Goal: Communication & Community: Answer question/provide support

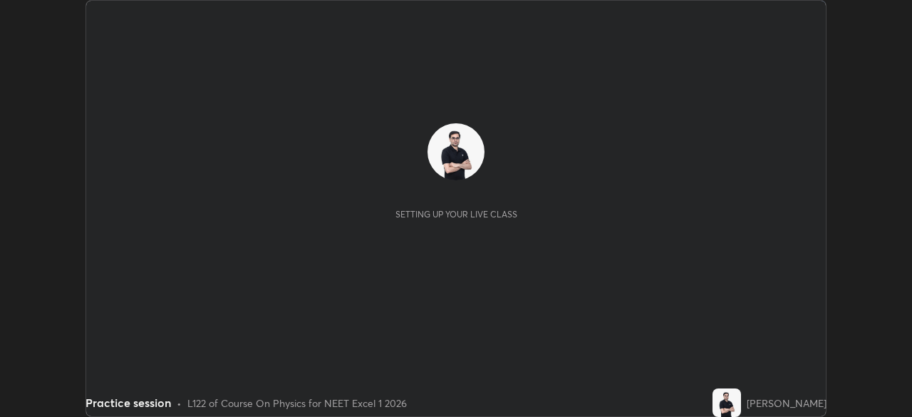
scroll to position [417, 911]
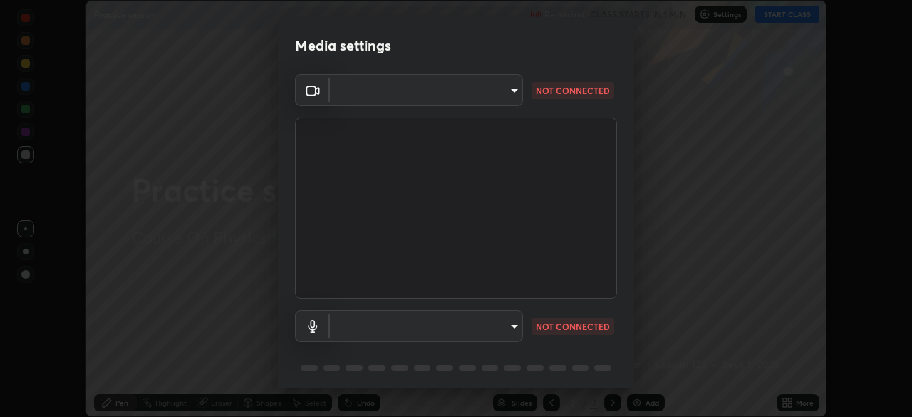
type input "7db3104c3122a209b332b64619111aa91615a24fb0de166504fa5909fce8eb30"
type input "communications"
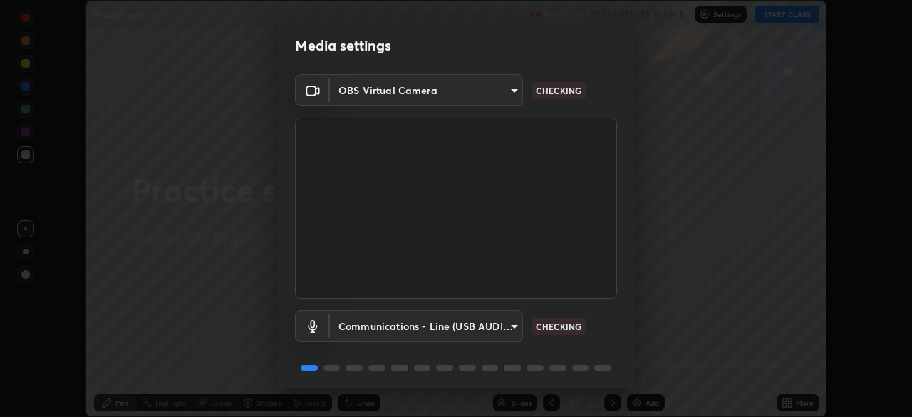
click at [501, 324] on body "Erase all Practice session Recording CLASS STARTS IN 1 MIN Settings START CLASS…" at bounding box center [456, 208] width 912 height 417
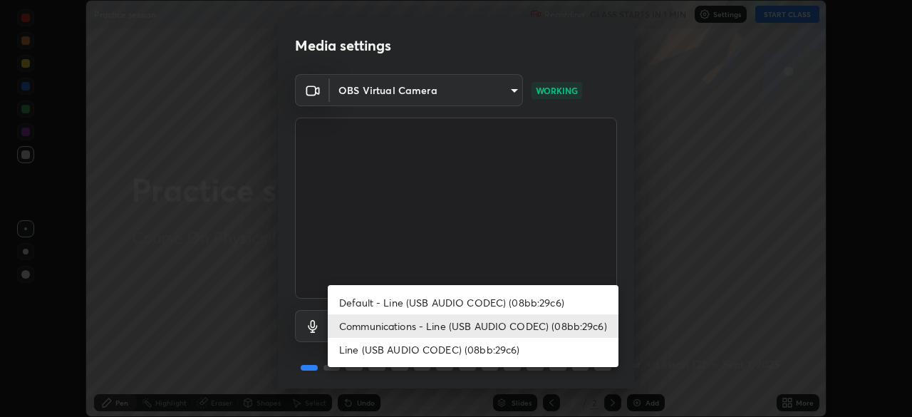
click at [458, 320] on li "Communications - Line (USB AUDIO CODEC) (08bb:29c6)" at bounding box center [473, 326] width 291 height 24
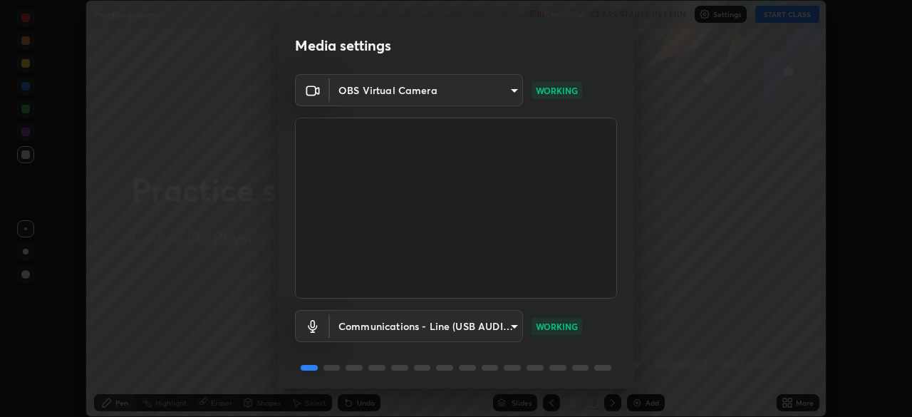
scroll to position [51, 0]
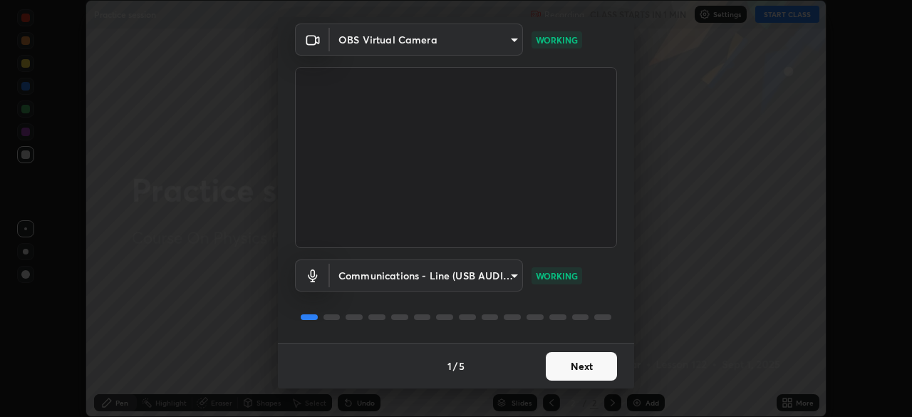
click at [577, 368] on button "Next" at bounding box center [581, 366] width 71 height 29
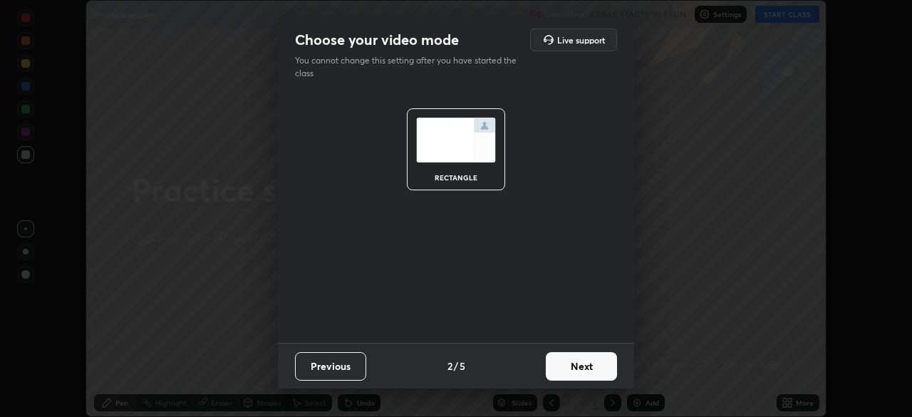
click at [590, 371] on button "Next" at bounding box center [581, 366] width 71 height 29
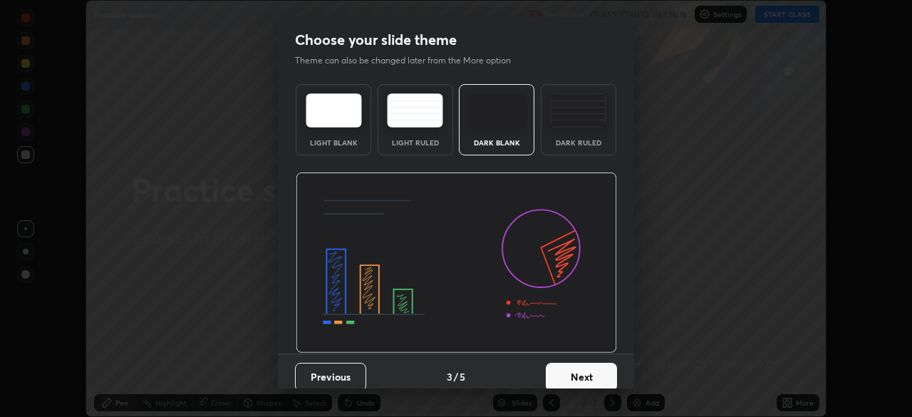
click at [601, 376] on button "Next" at bounding box center [581, 377] width 71 height 29
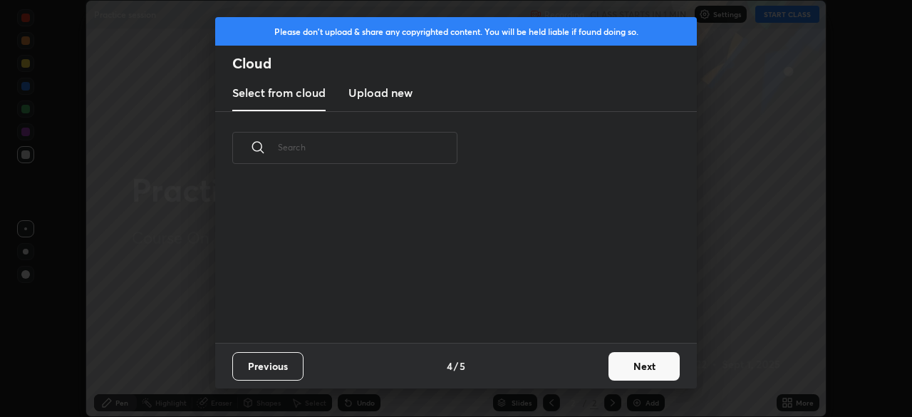
click at [634, 363] on button "Next" at bounding box center [644, 366] width 71 height 29
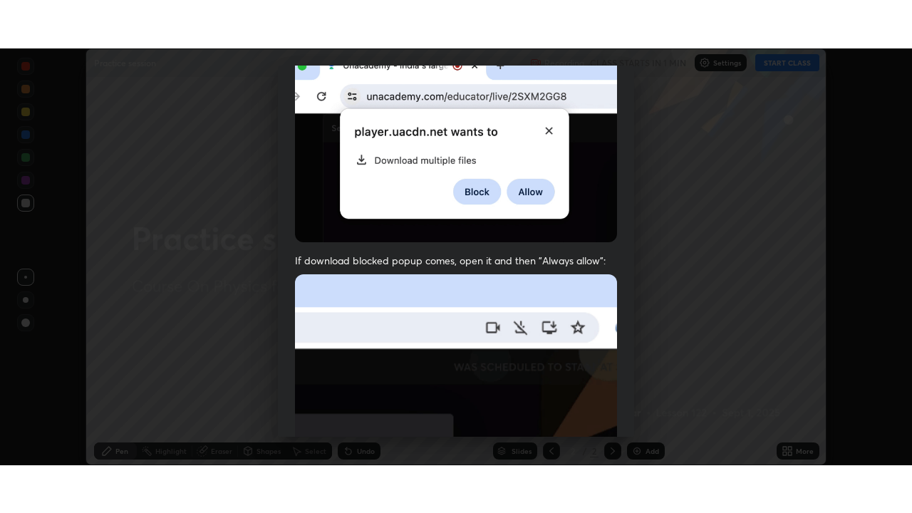
scroll to position [341, 0]
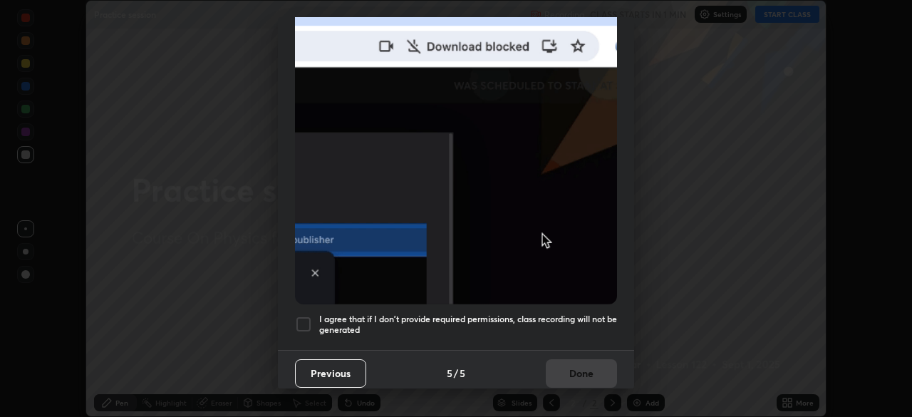
click at [307, 316] on div at bounding box center [303, 324] width 17 height 17
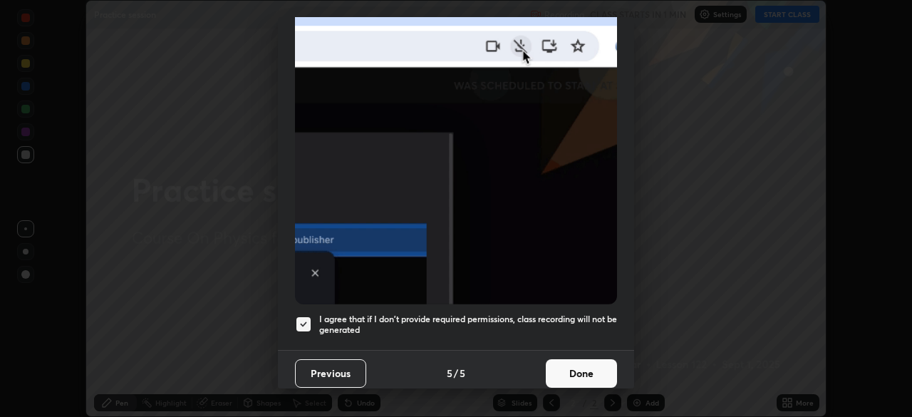
click at [584, 359] on button "Done" at bounding box center [581, 373] width 71 height 29
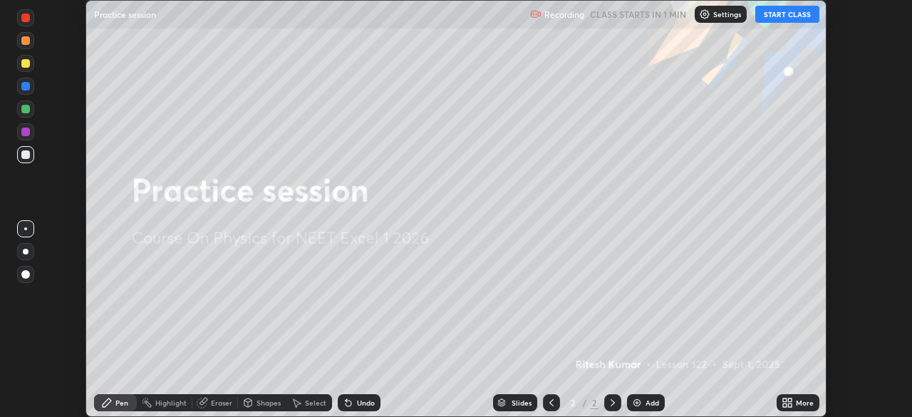
click at [772, 9] on button "START CLASS" at bounding box center [787, 14] width 64 height 17
click at [790, 406] on icon at bounding box center [790, 405] width 4 height 4
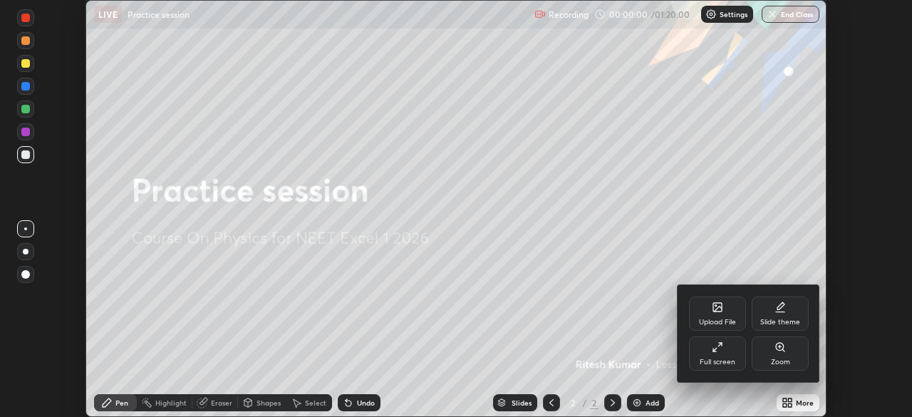
click at [723, 348] on div "Full screen" at bounding box center [717, 353] width 57 height 34
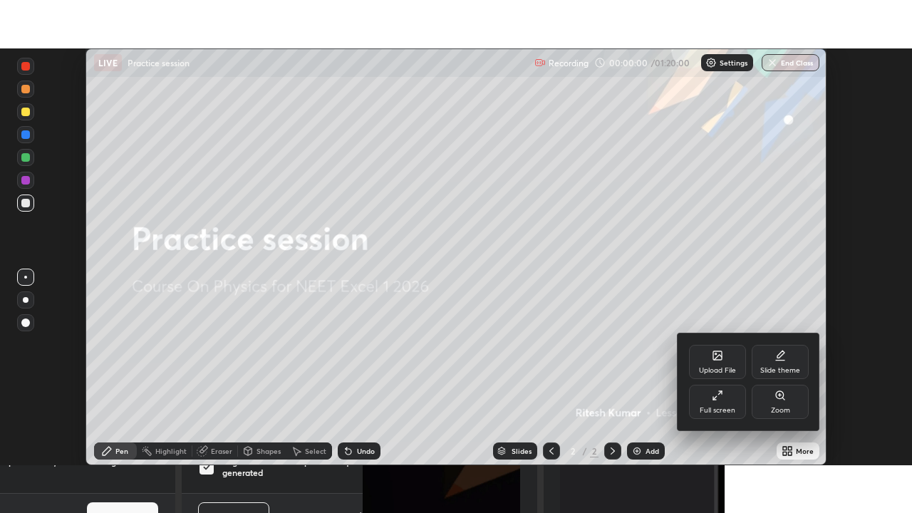
scroll to position [513, 912]
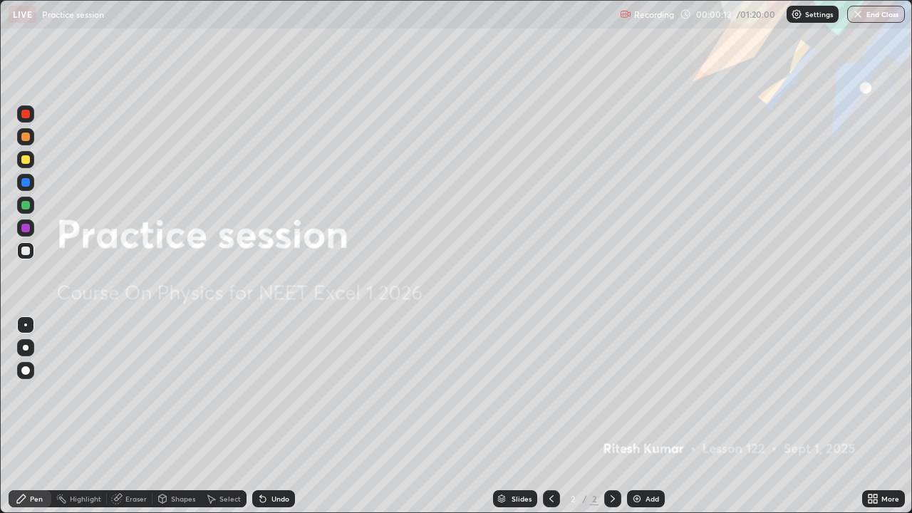
click at [634, 416] on img at bounding box center [636, 498] width 11 height 11
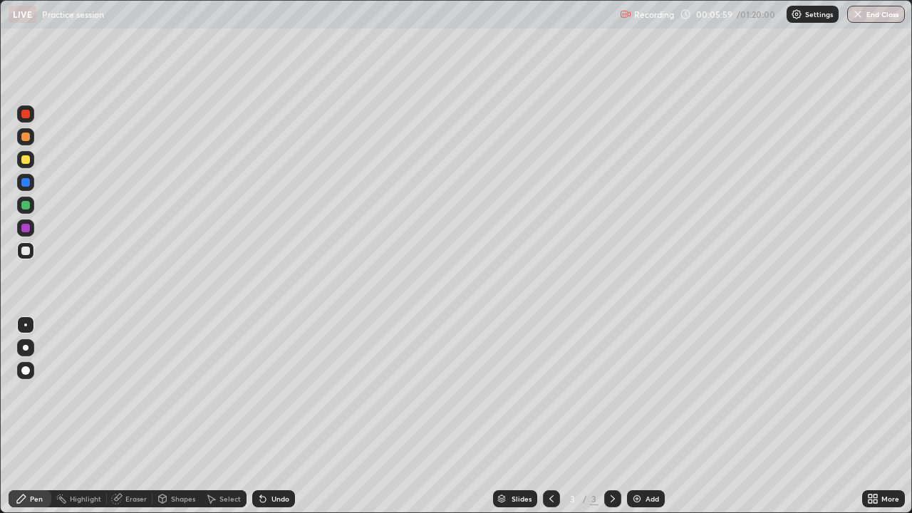
click at [24, 228] on div at bounding box center [25, 228] width 9 height 9
click at [19, 250] on div at bounding box center [25, 250] width 17 height 17
click at [636, 416] on img at bounding box center [636, 498] width 11 height 11
click at [21, 158] on div at bounding box center [25, 159] width 9 height 9
click at [26, 205] on div at bounding box center [25, 205] width 9 height 9
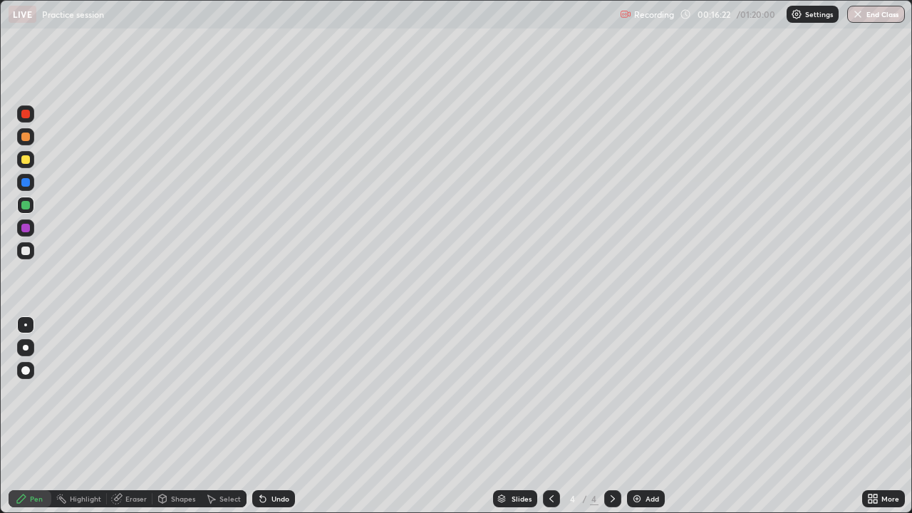
click at [636, 416] on img at bounding box center [636, 498] width 11 height 11
click at [25, 133] on div at bounding box center [25, 137] width 9 height 9
click at [24, 249] on div at bounding box center [25, 251] width 9 height 9
click at [131, 416] on div "Eraser" at bounding box center [135, 498] width 21 height 7
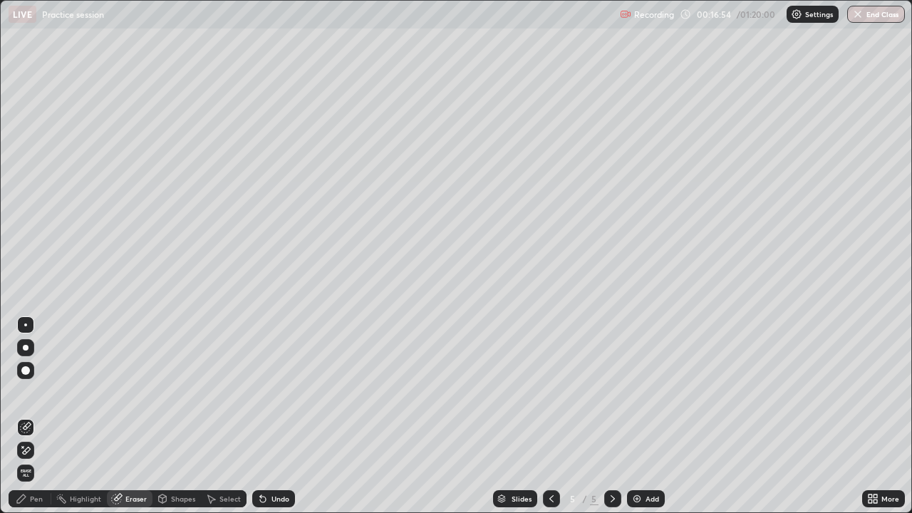
click at [35, 416] on div "Pen" at bounding box center [30, 498] width 43 height 17
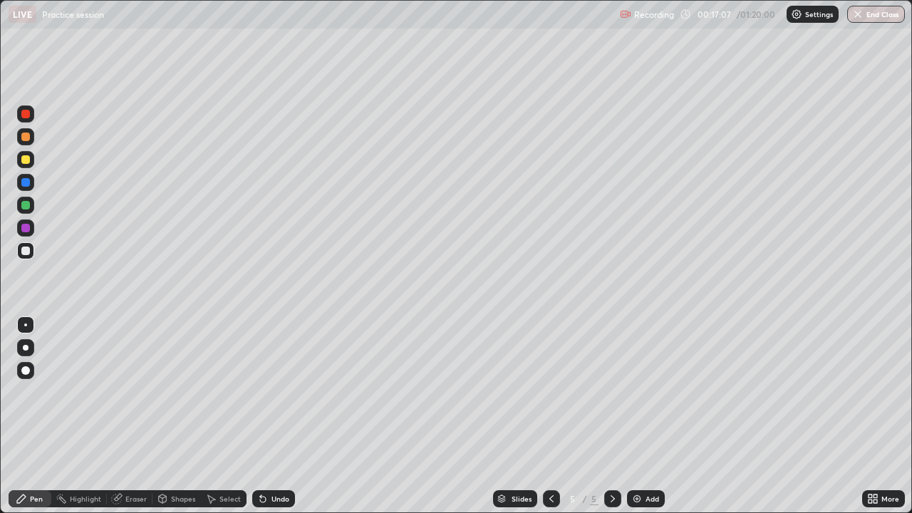
click at [26, 252] on div at bounding box center [25, 251] width 9 height 9
click at [134, 416] on div "Eraser" at bounding box center [135, 498] width 21 height 7
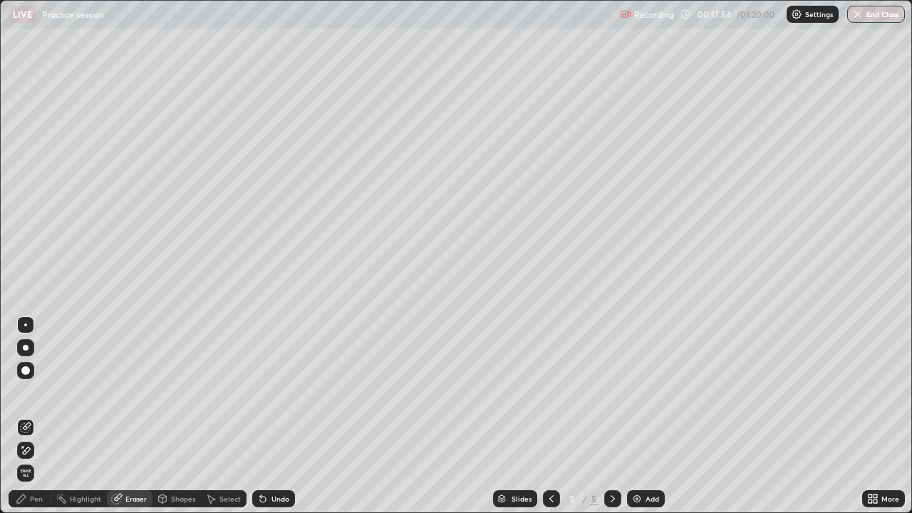
click at [37, 416] on div "Pen" at bounding box center [36, 498] width 13 height 7
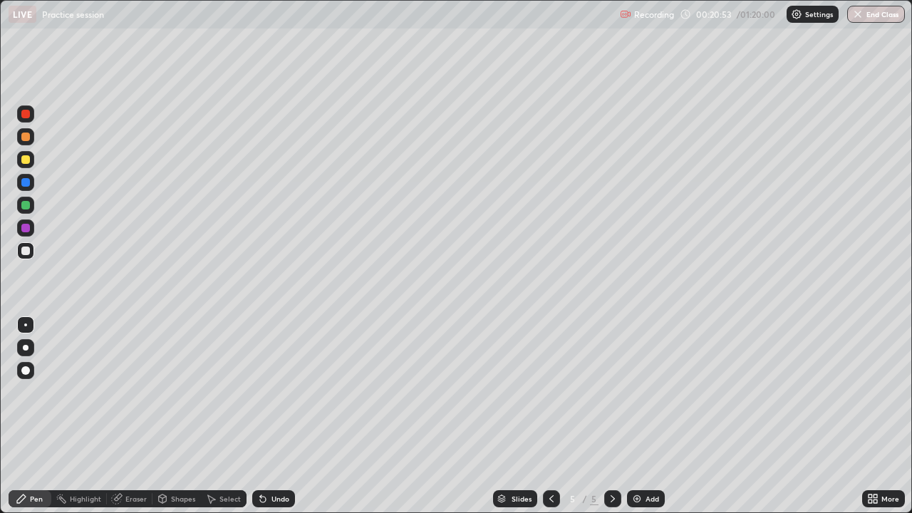
click at [25, 204] on div at bounding box center [25, 205] width 9 height 9
click at [28, 247] on div at bounding box center [25, 251] width 9 height 9
click at [186, 416] on div "Shapes" at bounding box center [183, 498] width 24 height 7
click at [220, 416] on div "Select" at bounding box center [229, 498] width 21 height 7
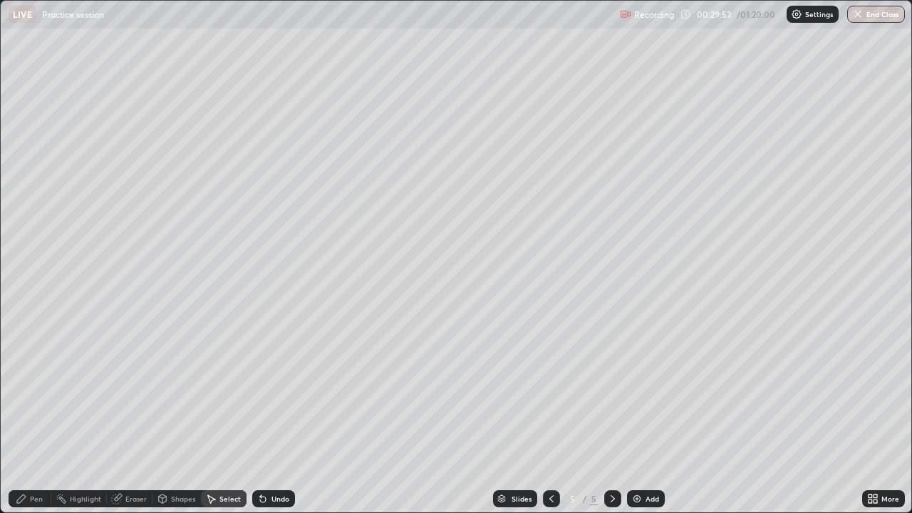
click at [224, 416] on div "Select" at bounding box center [224, 498] width 46 height 17
click at [227, 416] on div "Select" at bounding box center [229, 498] width 21 height 7
click at [223, 416] on div "Select" at bounding box center [229, 498] width 21 height 7
click at [215, 416] on icon at bounding box center [210, 498] width 11 height 11
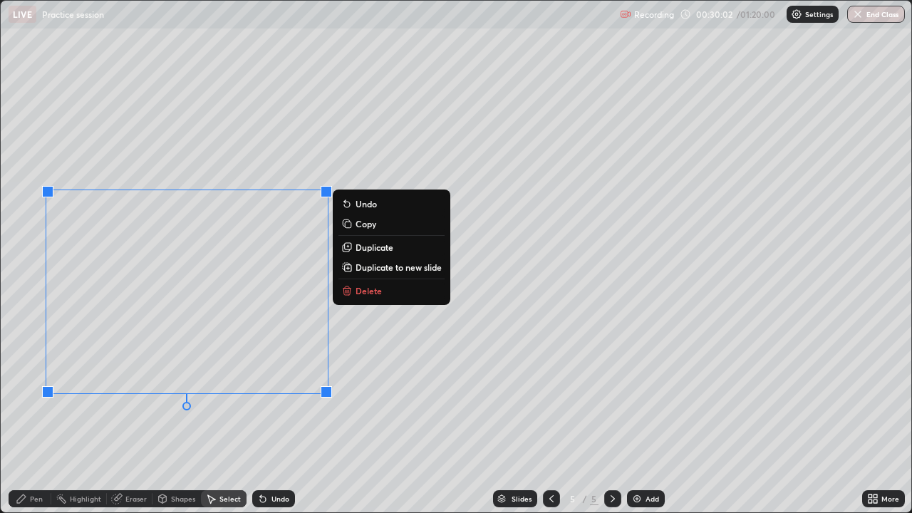
click at [354, 291] on button "Delete" at bounding box center [391, 290] width 106 height 17
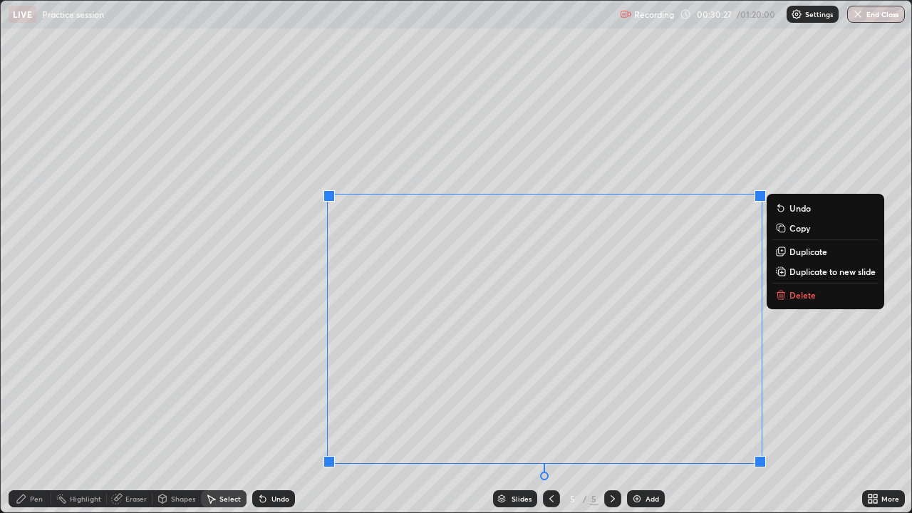
click at [791, 291] on p "Delete" at bounding box center [803, 294] width 26 height 11
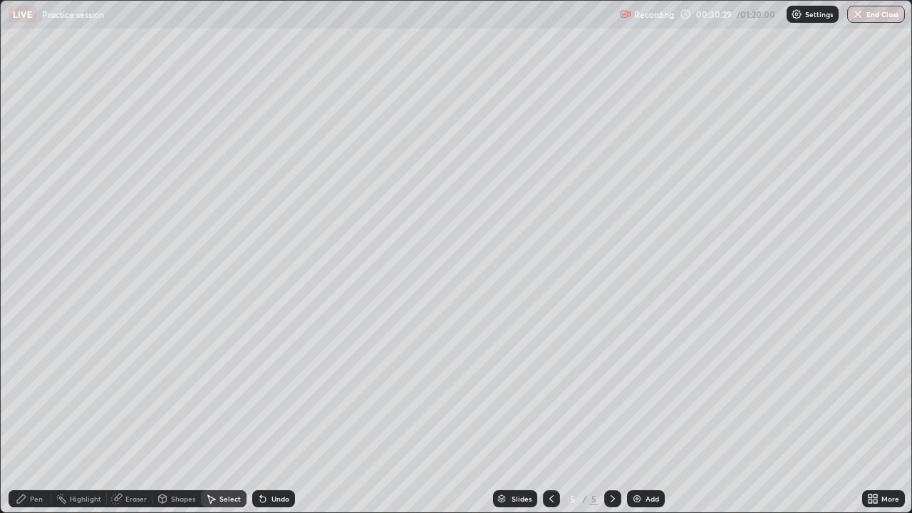
click at [132, 416] on div "Eraser" at bounding box center [135, 498] width 21 height 7
click at [36, 416] on div "Pen" at bounding box center [36, 498] width 13 height 7
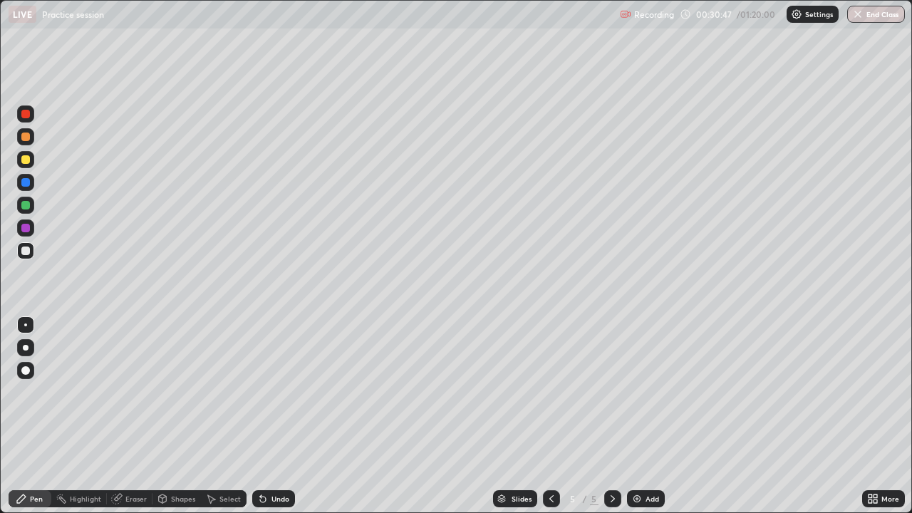
click at [27, 227] on div at bounding box center [25, 228] width 9 height 9
click at [131, 416] on div "Eraser" at bounding box center [130, 498] width 46 height 17
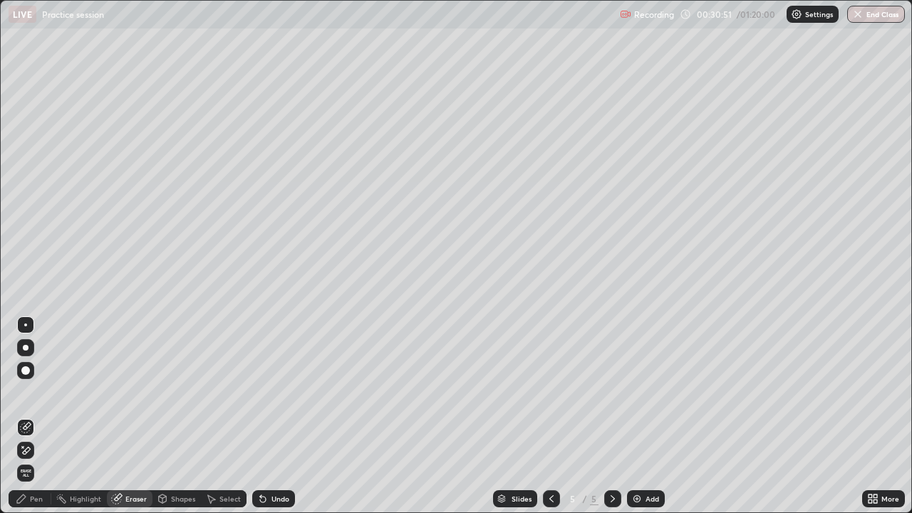
click at [33, 416] on div "Pen" at bounding box center [36, 498] width 13 height 7
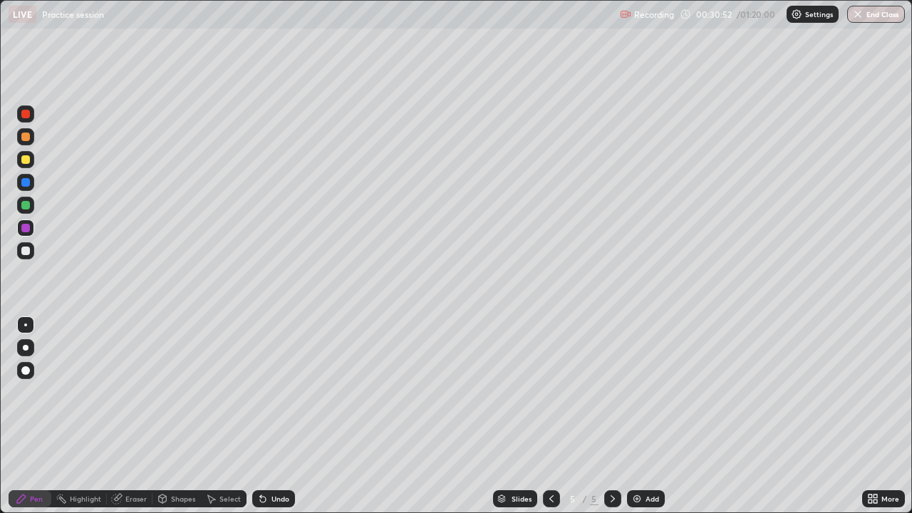
click at [33, 416] on div "Pen" at bounding box center [36, 498] width 13 height 7
click at [25, 247] on div at bounding box center [25, 251] width 9 height 9
click at [26, 156] on div at bounding box center [25, 159] width 9 height 9
click at [22, 226] on div at bounding box center [25, 228] width 9 height 9
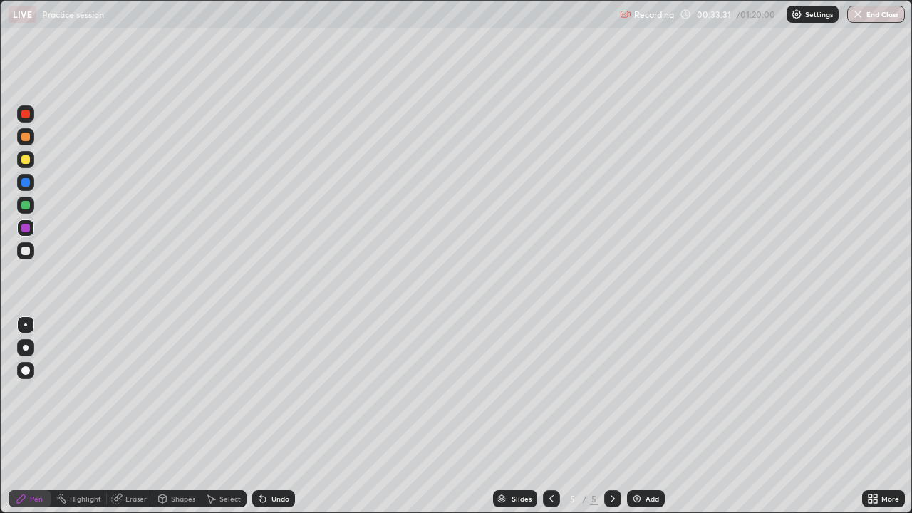
click at [177, 416] on div "Shapes" at bounding box center [183, 498] width 24 height 7
click at [227, 416] on div "Select" at bounding box center [229, 498] width 21 height 7
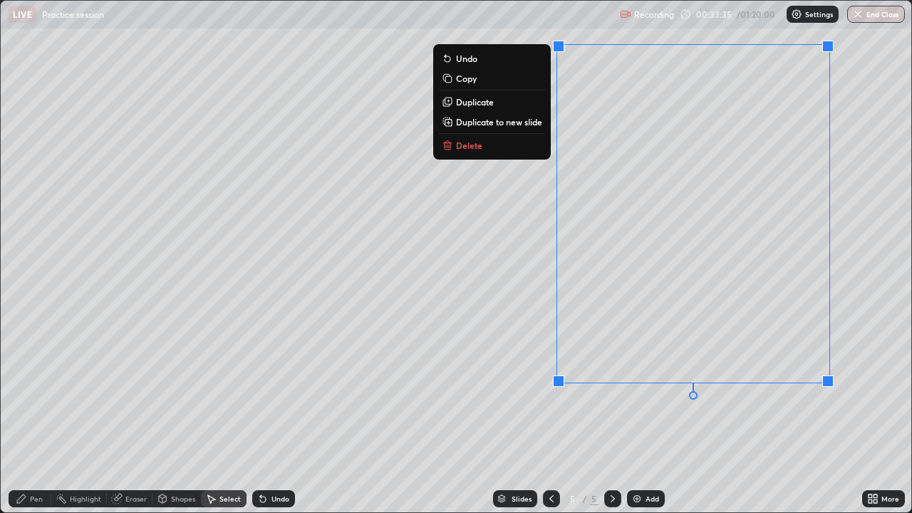
click at [472, 144] on p "Delete" at bounding box center [469, 145] width 26 height 11
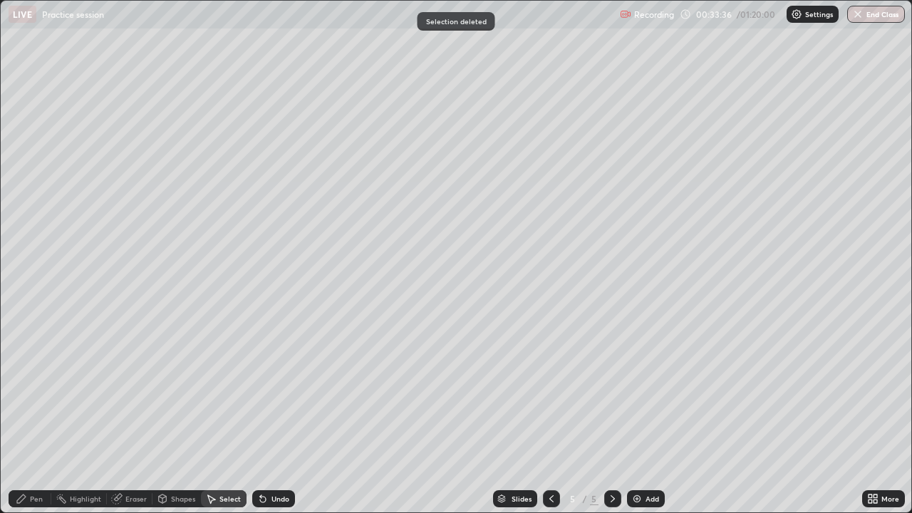
click at [471, 146] on div "0 ° Undo Copy Duplicate Duplicate to new slide Delete" at bounding box center [456, 257] width 911 height 512
click at [37, 416] on div "Pen" at bounding box center [36, 498] width 13 height 7
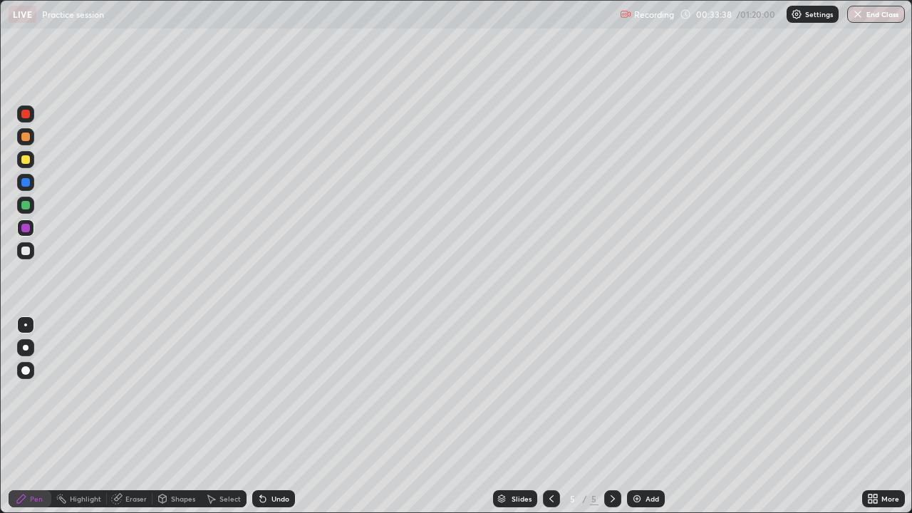
click at [38, 416] on div "Pen" at bounding box center [36, 498] width 13 height 7
click at [29, 135] on div at bounding box center [25, 137] width 9 height 9
click at [632, 416] on div "Add" at bounding box center [646, 498] width 38 height 17
click at [26, 138] on div at bounding box center [25, 137] width 9 height 9
click at [125, 416] on div "Eraser" at bounding box center [130, 498] width 46 height 17
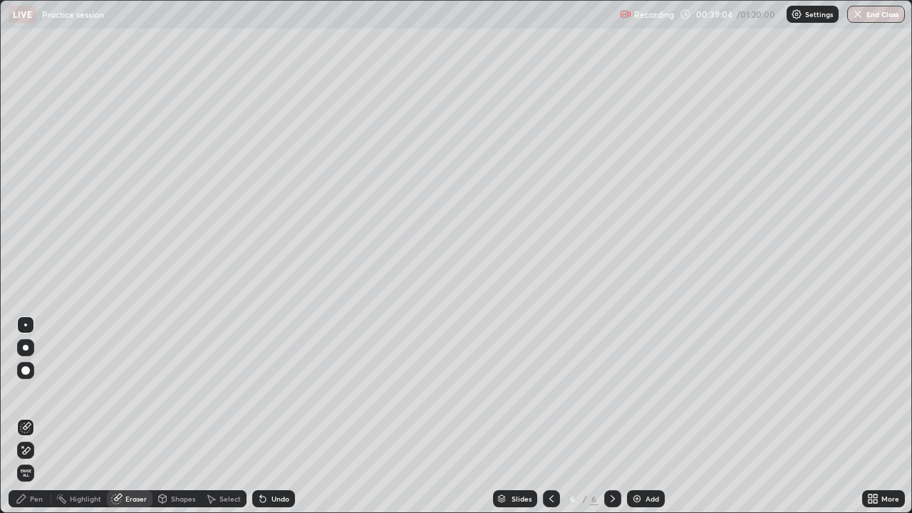
click at [28, 416] on div "Pen" at bounding box center [30, 498] width 43 height 17
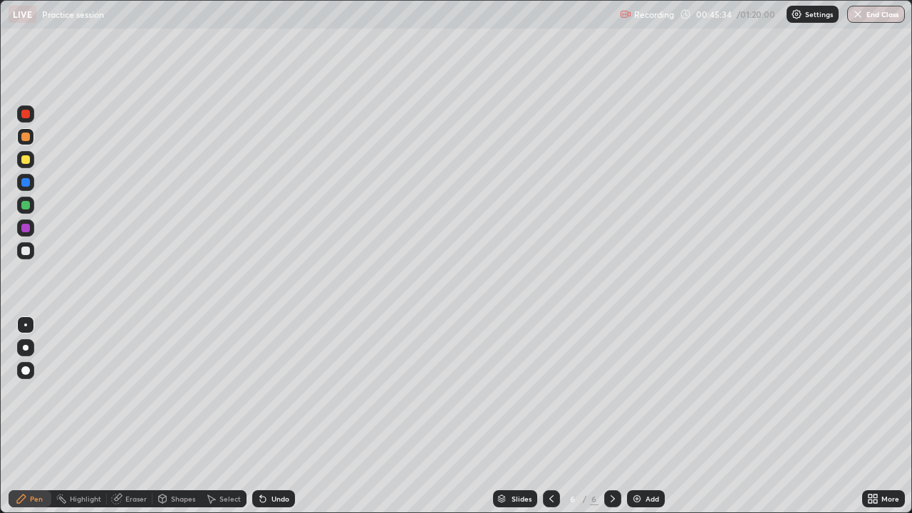
click at [33, 250] on div at bounding box center [25, 250] width 17 height 17
click at [142, 416] on div "Eraser" at bounding box center [135, 498] width 21 height 7
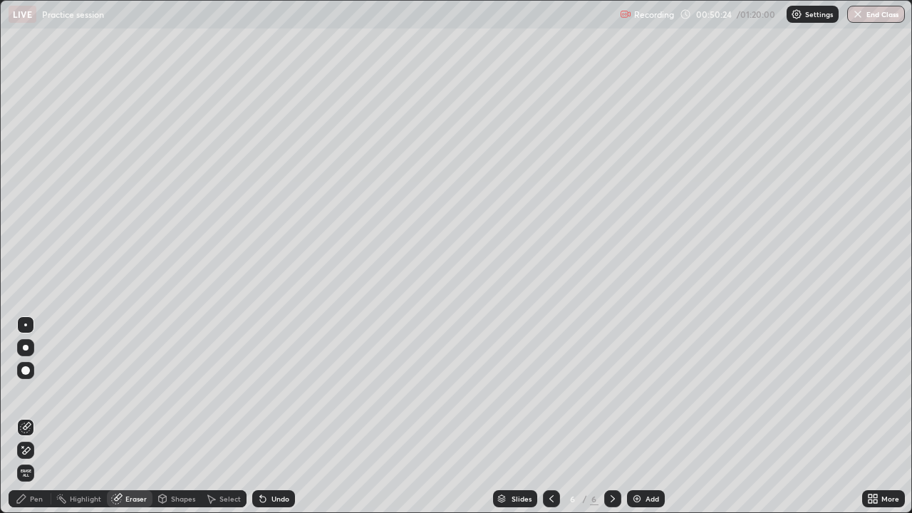
click at [36, 416] on div "Pen" at bounding box center [36, 498] width 13 height 7
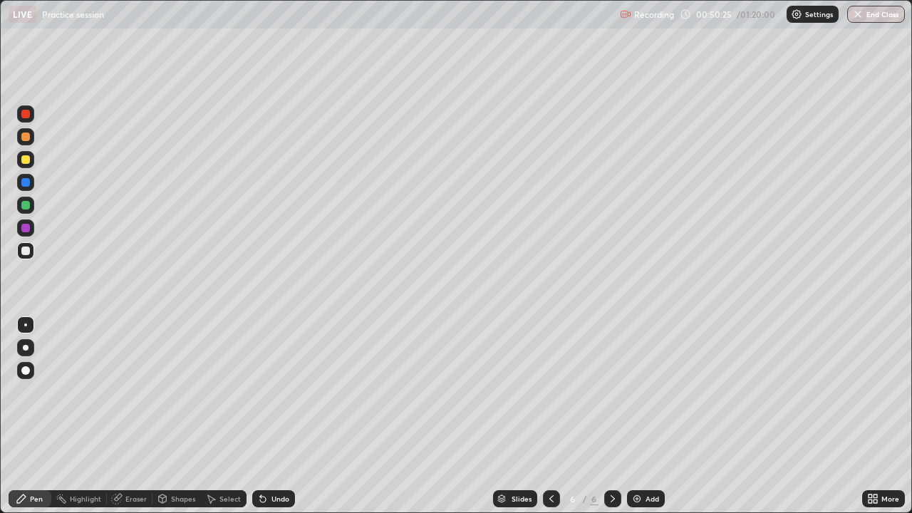
click at [34, 416] on div "Pen" at bounding box center [36, 498] width 13 height 7
click at [33, 416] on div "Pen" at bounding box center [36, 498] width 13 height 7
click at [32, 227] on div at bounding box center [25, 227] width 17 height 17
click at [550, 416] on icon at bounding box center [551, 498] width 11 height 11
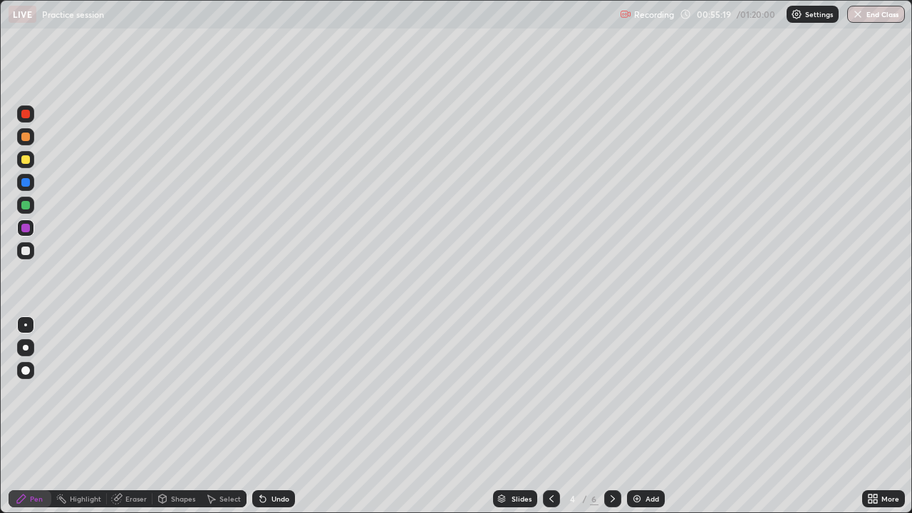
click at [554, 416] on div at bounding box center [551, 498] width 17 height 17
click at [554, 416] on div at bounding box center [551, 499] width 17 height 29
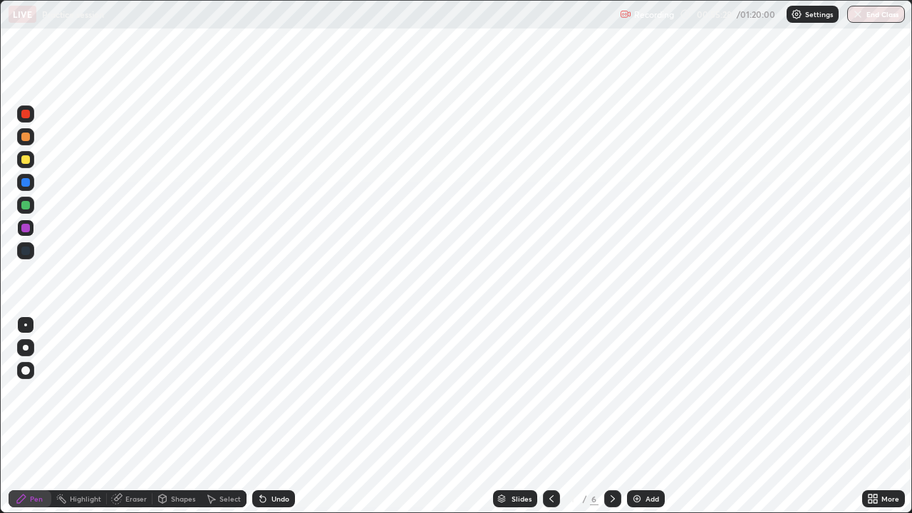
click at [611, 416] on icon at bounding box center [612, 498] width 11 height 11
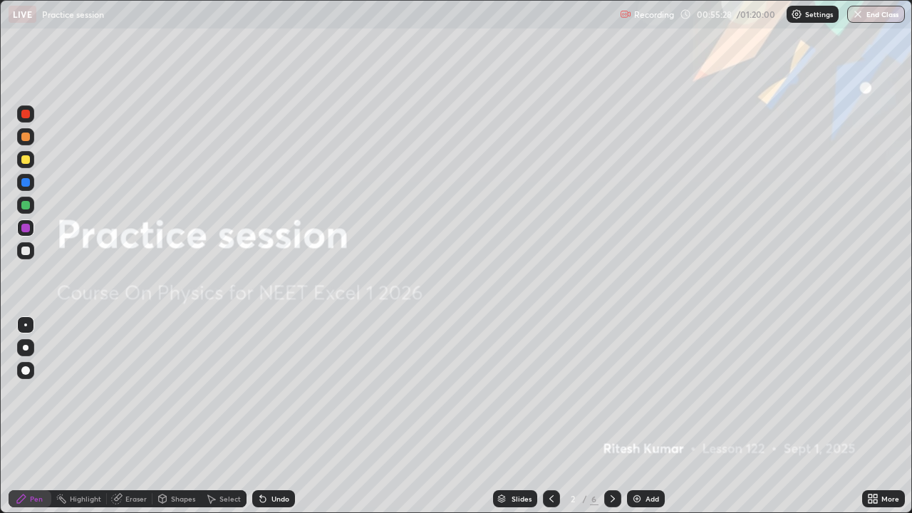
click at [611, 416] on icon at bounding box center [612, 498] width 11 height 11
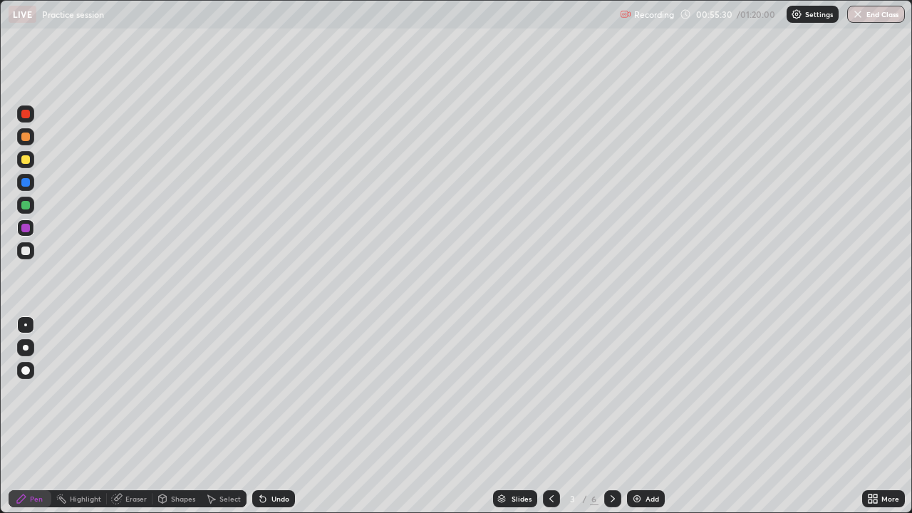
click at [550, 416] on icon at bounding box center [551, 498] width 11 height 11
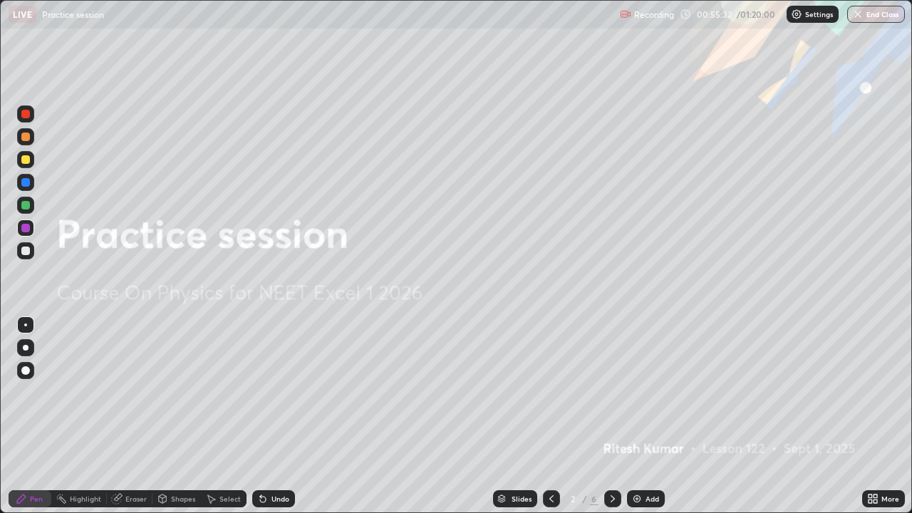
click at [618, 416] on div at bounding box center [612, 498] width 17 height 17
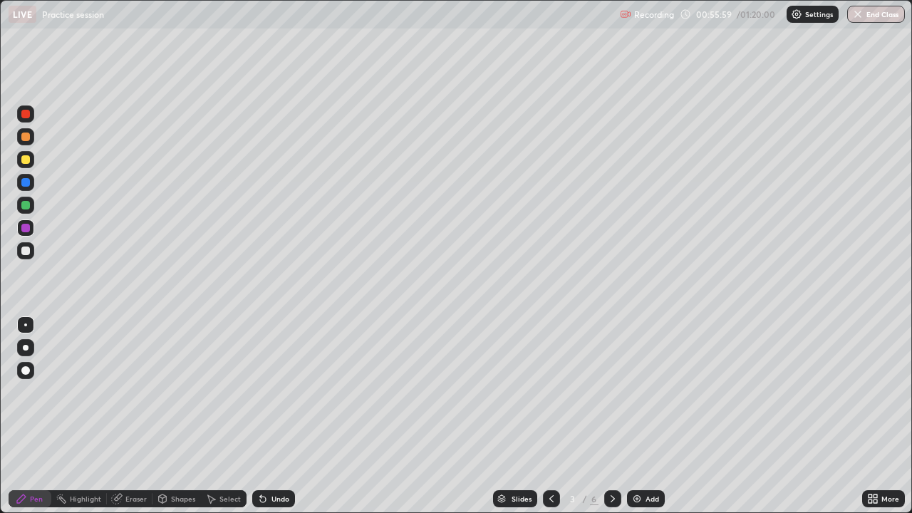
click at [644, 416] on div "Add" at bounding box center [646, 498] width 38 height 17
click at [555, 416] on div at bounding box center [551, 499] width 17 height 29
click at [613, 416] on icon at bounding box center [612, 498] width 11 height 11
click at [549, 416] on div at bounding box center [551, 498] width 17 height 17
click at [636, 416] on img at bounding box center [636, 498] width 11 height 11
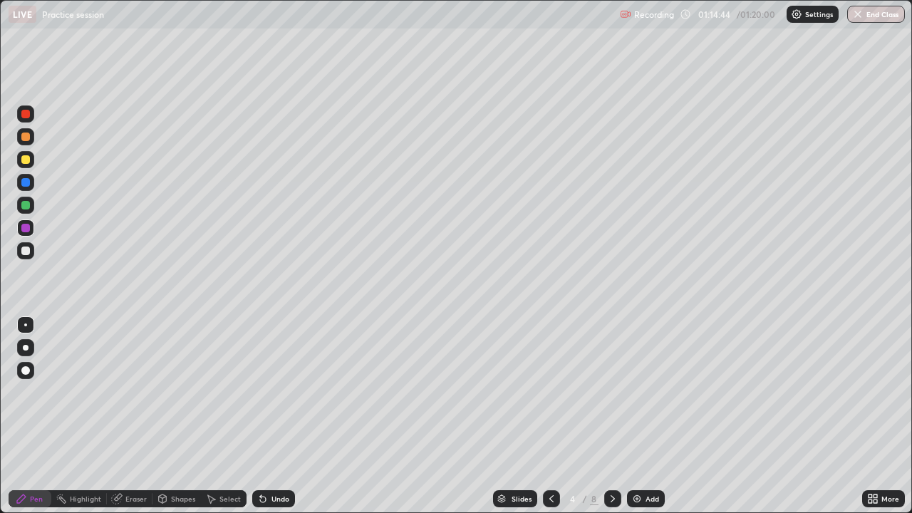
click at [553, 416] on div at bounding box center [551, 498] width 17 height 17
click at [609, 416] on icon at bounding box center [612, 498] width 11 height 11
click at [637, 416] on img at bounding box center [636, 498] width 11 height 11
click at [28, 156] on div at bounding box center [25, 159] width 9 height 9
click at [642, 416] on div "Add" at bounding box center [646, 498] width 38 height 17
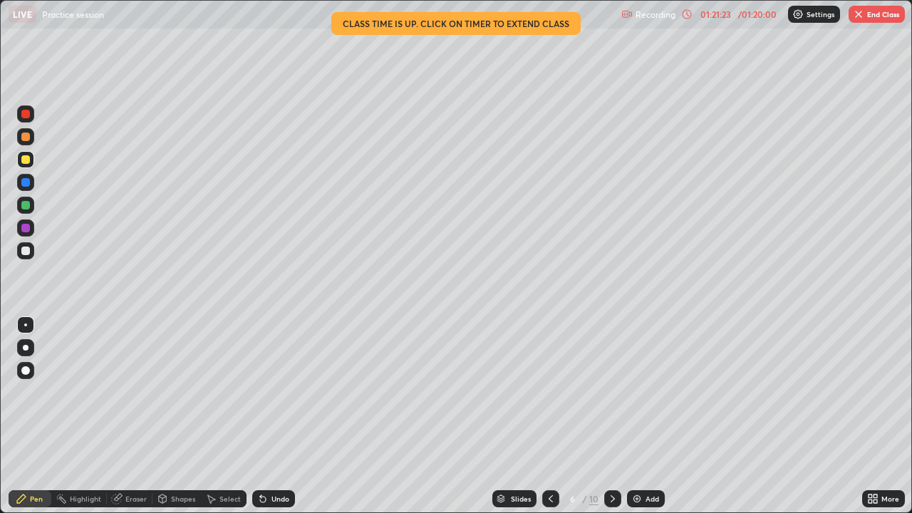
click at [874, 15] on button "End Class" at bounding box center [877, 14] width 56 height 17
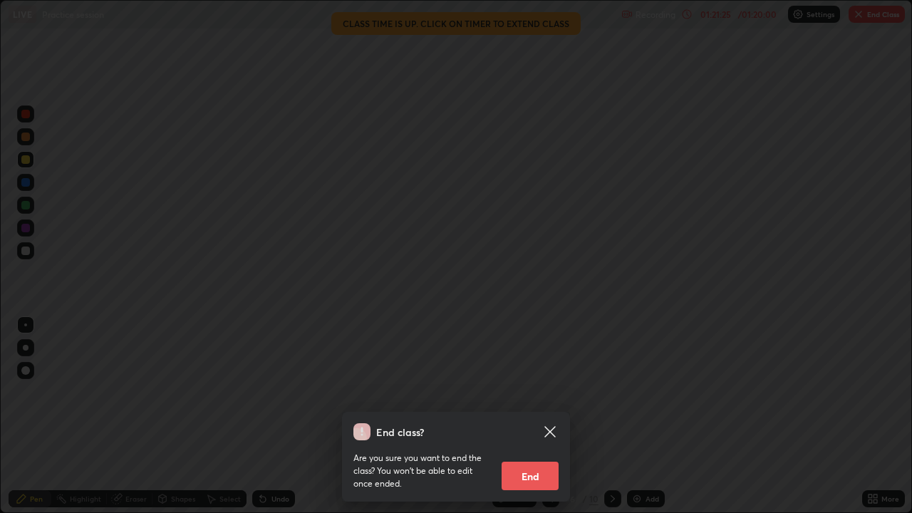
click at [522, 416] on button "End" at bounding box center [530, 476] width 57 height 29
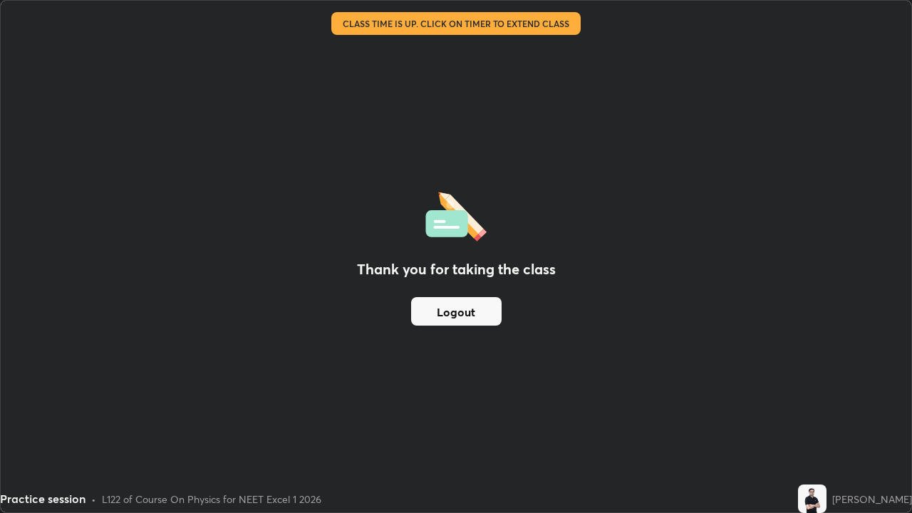
click at [452, 279] on h2 "Thank you for taking the class" at bounding box center [456, 269] width 199 height 21
click at [457, 315] on button "Logout" at bounding box center [456, 311] width 91 height 29
